Goal: Information Seeking & Learning: Learn about a topic

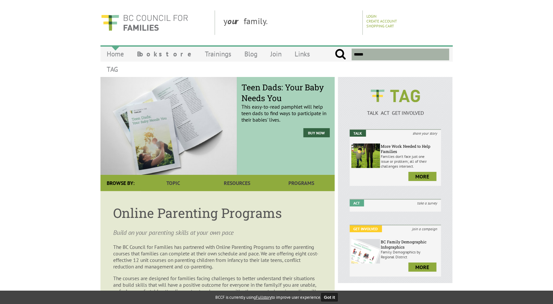
click at [119, 53] on link "Home" at bounding box center [116, 53] width 30 height 15
drag, startPoint x: 86, startPoint y: 0, endPoint x: 29, endPoint y: 15, distance: 59.0
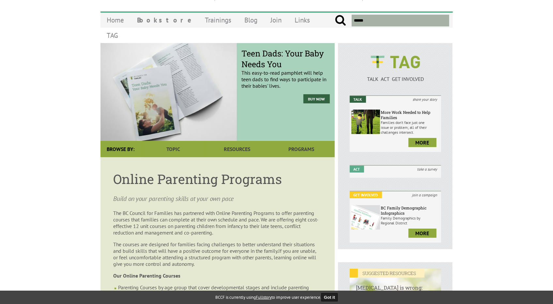
scroll to position [39, 0]
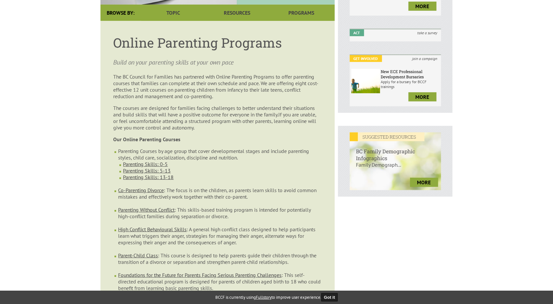
scroll to position [12, 0]
